Goal: Task Accomplishment & Management: Manage account settings

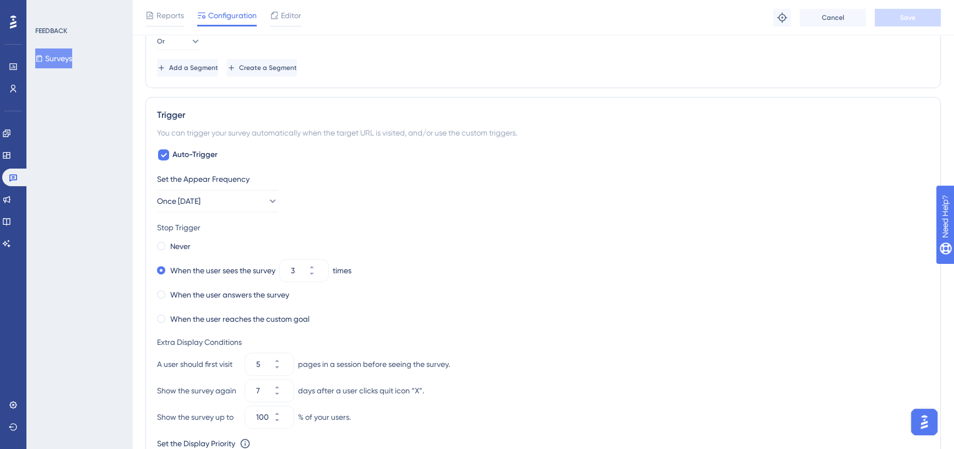
scroll to position [508, 0]
click at [267, 203] on icon at bounding box center [272, 201] width 11 height 11
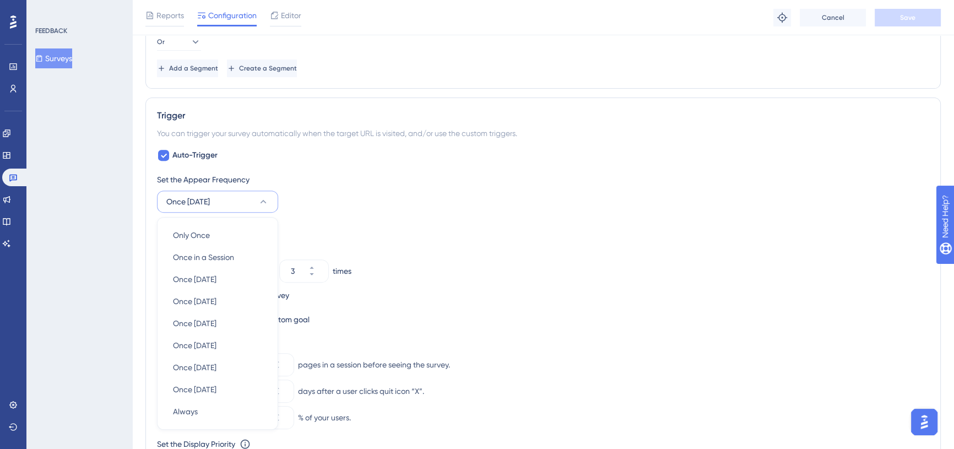
scroll to position [605, 0]
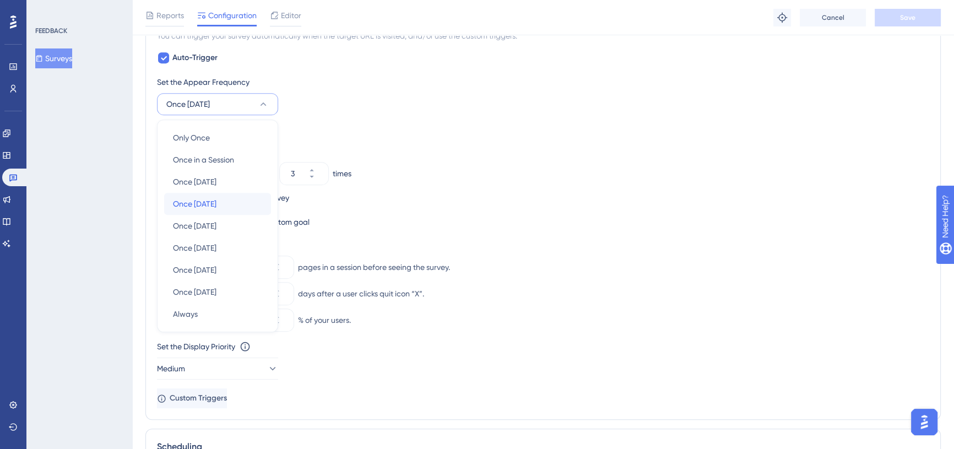
click at [263, 203] on button "Once [DATE] Once [DATE]" at bounding box center [217, 204] width 107 height 22
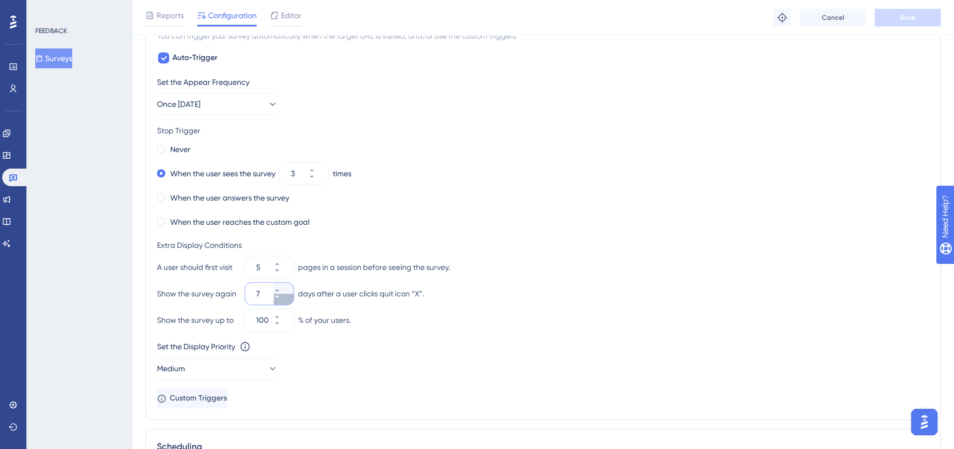
click at [281, 298] on icon at bounding box center [277, 297] width 7 height 7
type input "3"
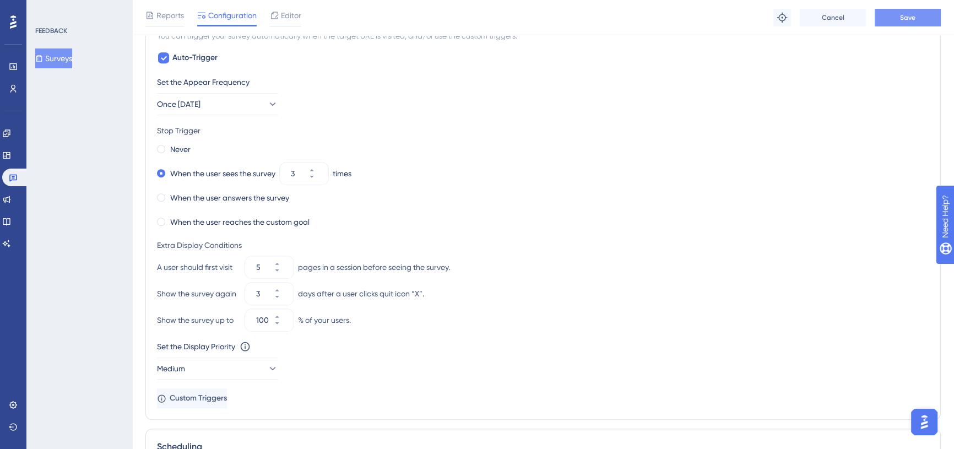
click at [925, 24] on button "Save" at bounding box center [908, 18] width 66 height 18
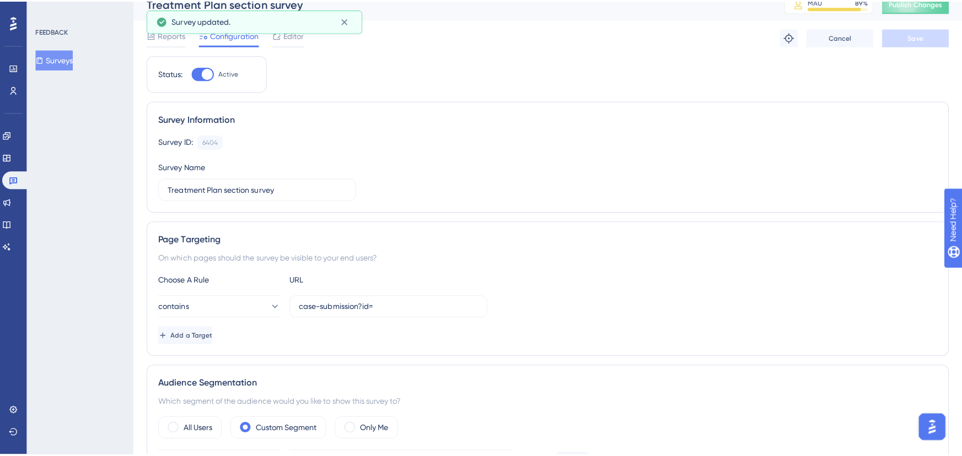
scroll to position [0, 0]
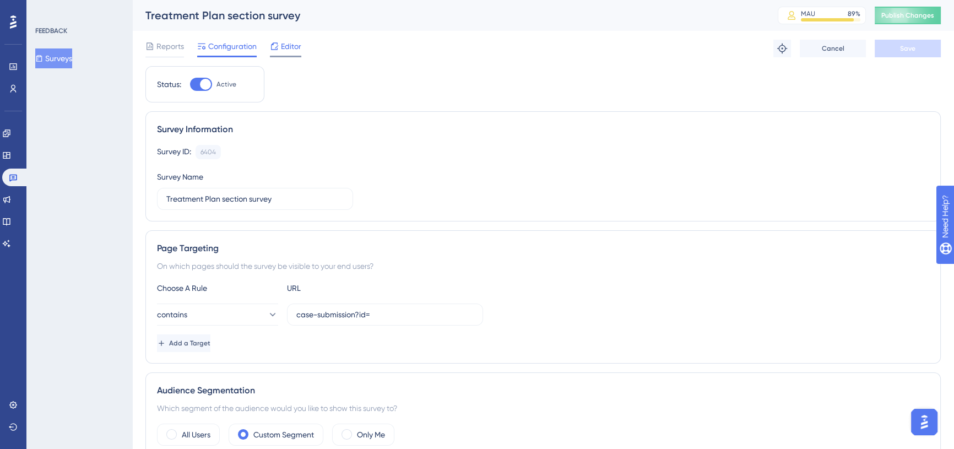
click at [290, 45] on span "Editor" at bounding box center [291, 46] width 20 height 13
